Goal: Navigation & Orientation: Find specific page/section

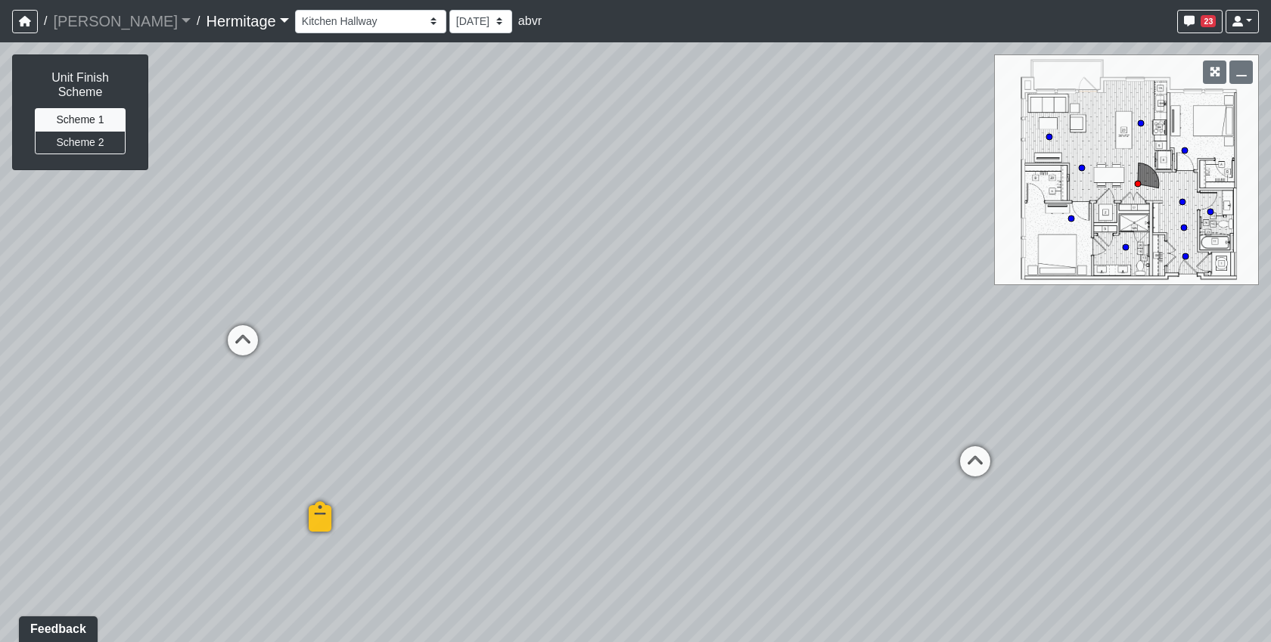
drag, startPoint x: 502, startPoint y: 507, endPoint x: 991, endPoint y: 180, distance: 588.5
click at [932, 170] on div "Loading... Bedroom 1 Loading... Created by Lindsei Cornwall - [DATE] - Rev: [DA…" at bounding box center [635, 342] width 1271 height 600
drag, startPoint x: 457, startPoint y: 452, endPoint x: 1178, endPoint y: 526, distance: 724.7
click at [1178, 527] on div "Loading... Bedroom 1 Loading... Created by Lindsei Cornwall - [DATE] - Rev: [DA…" at bounding box center [635, 342] width 1271 height 600
drag, startPoint x: 517, startPoint y: 273, endPoint x: 1096, endPoint y: 515, distance: 628.0
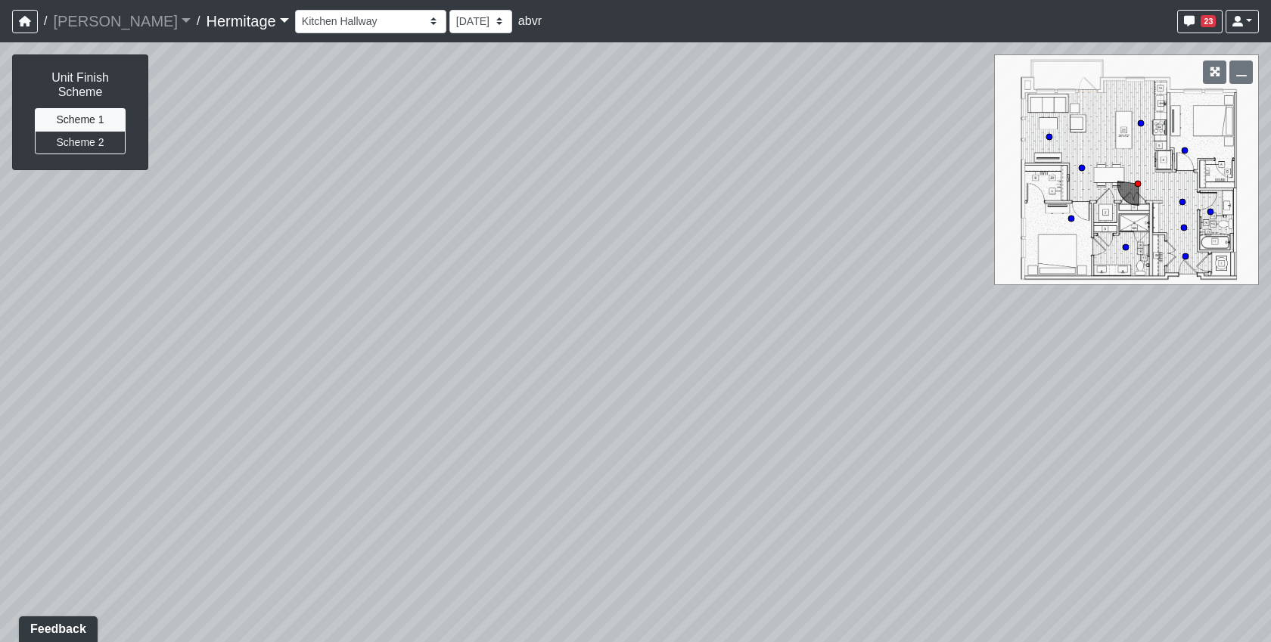
click at [1238, 545] on div "Loading... Bedroom 1 Loading... Created by Lindsei Cornwall - [DATE] - Rev: [DA…" at bounding box center [635, 342] width 1271 height 600
drag, startPoint x: 492, startPoint y: 222, endPoint x: 1122, endPoint y: 446, distance: 669.0
click at [1122, 446] on div "Loading... Bedroom 1 Loading... Created by Lindsei Cornwall - [DATE] - Rev: [DA…" at bounding box center [635, 342] width 1271 height 600
drag, startPoint x: 463, startPoint y: 486, endPoint x: 390, endPoint y: -5, distance: 496.4
click at [390, 0] on html "/ [PERSON_NAME] Loading... / [GEOGRAPHIC_DATA] Loading... [GEOGRAPHIC_DATA] Loa…" at bounding box center [635, 321] width 1271 height 642
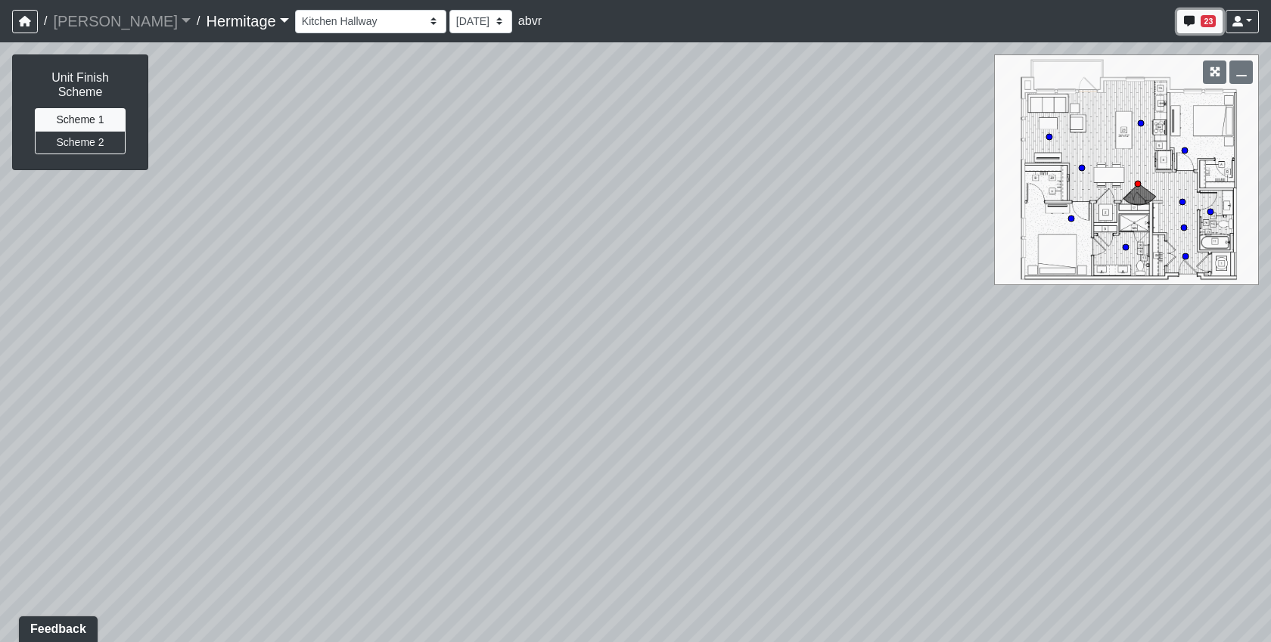
click at [1216, 22] on button "23" at bounding box center [1199, 21] width 45 height 23
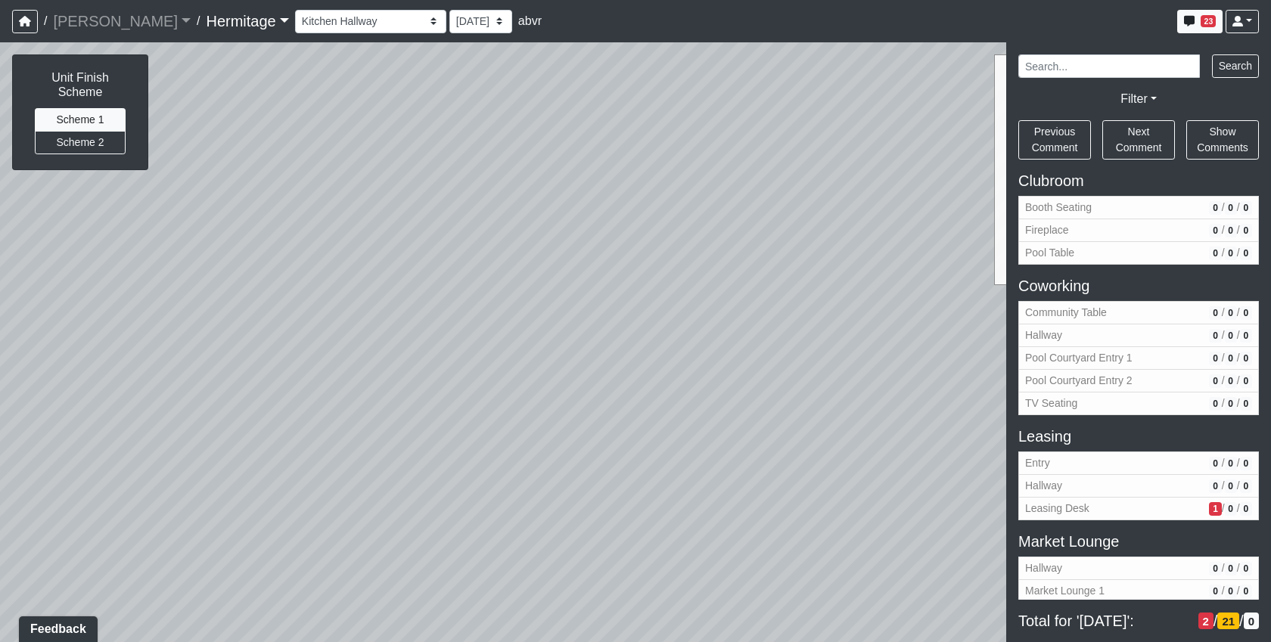
click at [1132, 500] on button "Leasing Desk 1 / 0 / 0" at bounding box center [1138, 509] width 241 height 23
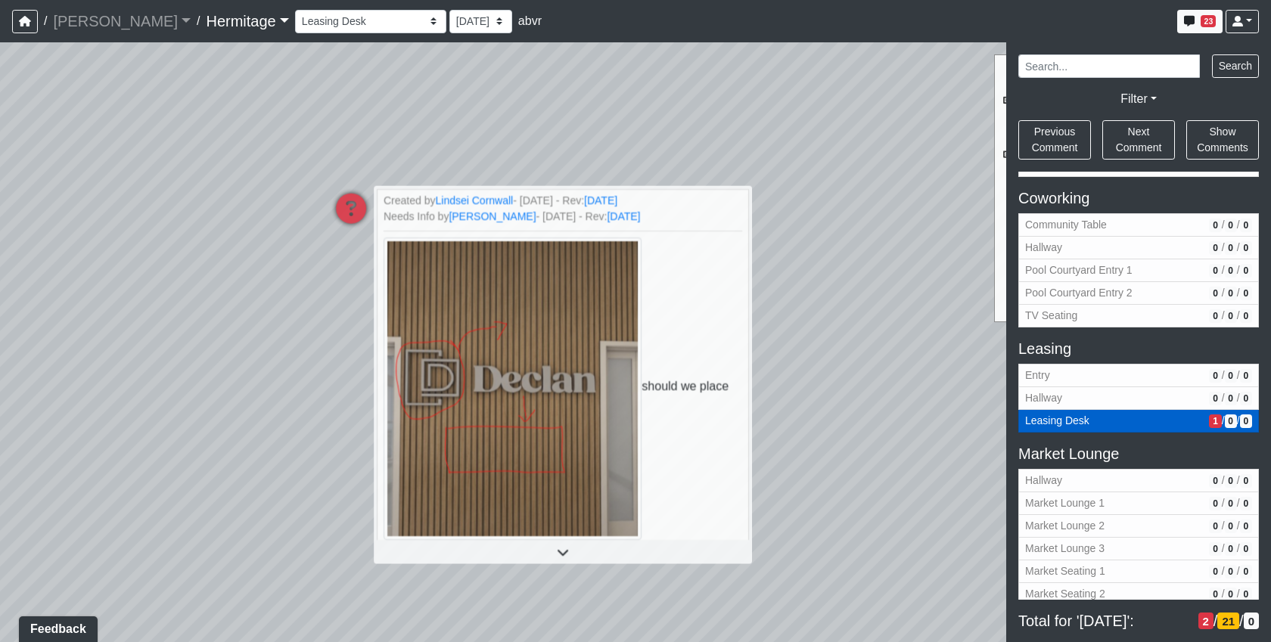
scroll to position [505, 0]
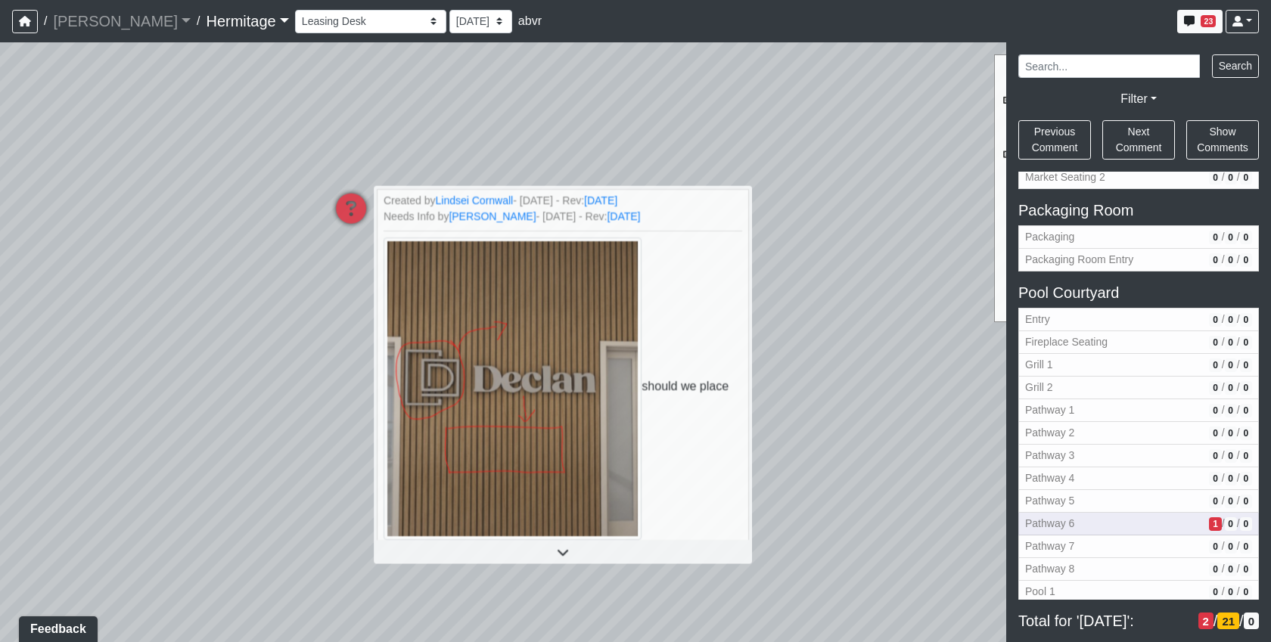
click at [1135, 517] on span "Pathway 6" at bounding box center [1114, 524] width 178 height 16
select select "3r3inL3vKC6VgXqCSCw1qD"
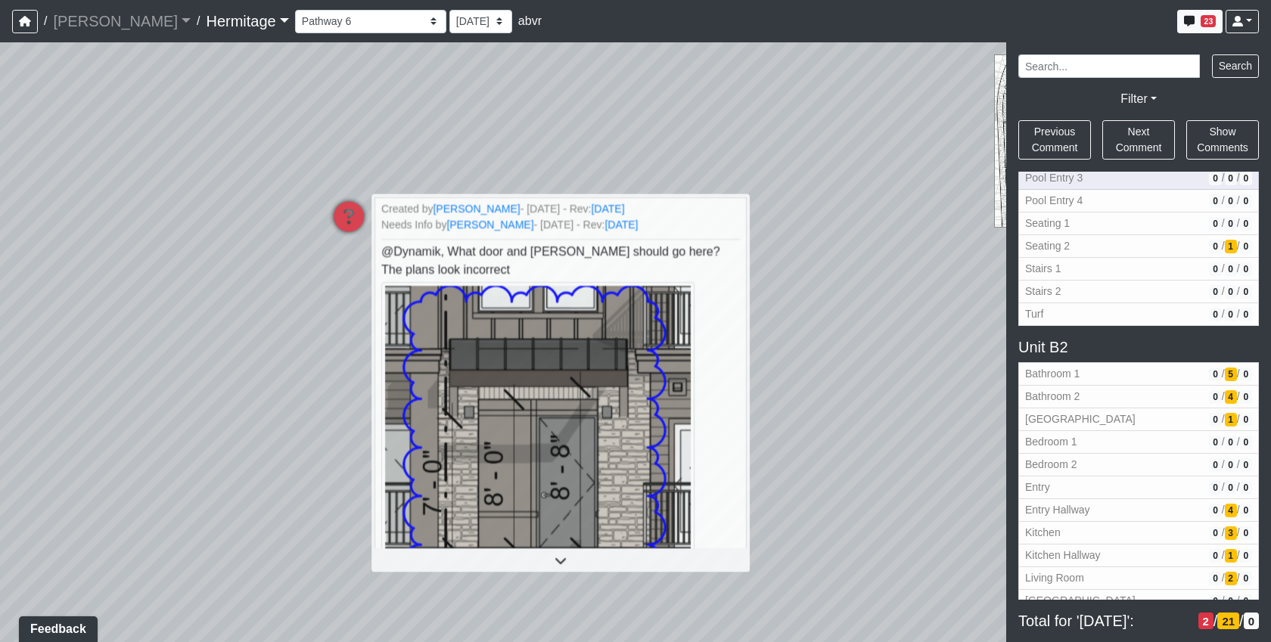
scroll to position [1148, 0]
